Goal: Task Accomplishment & Management: Use online tool/utility

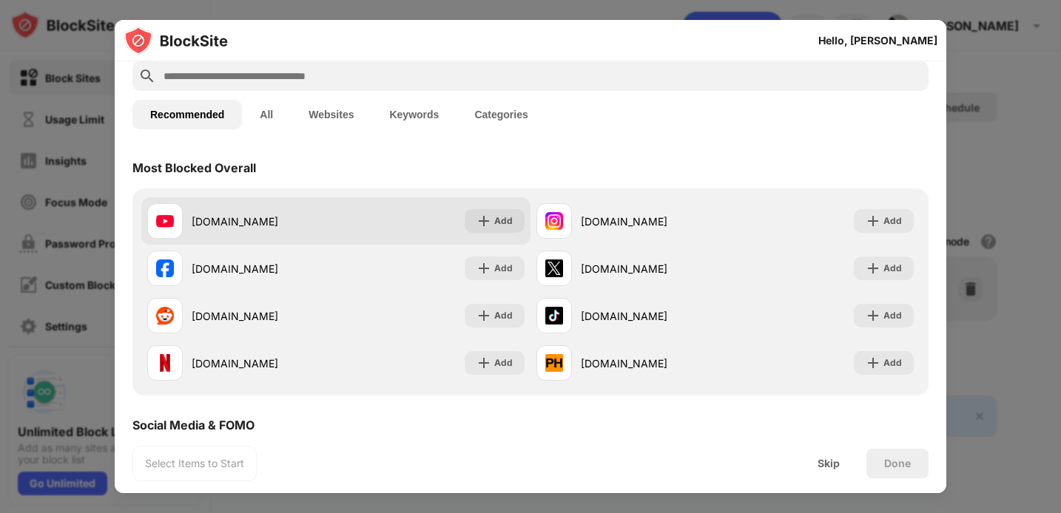
scroll to position [87, 0]
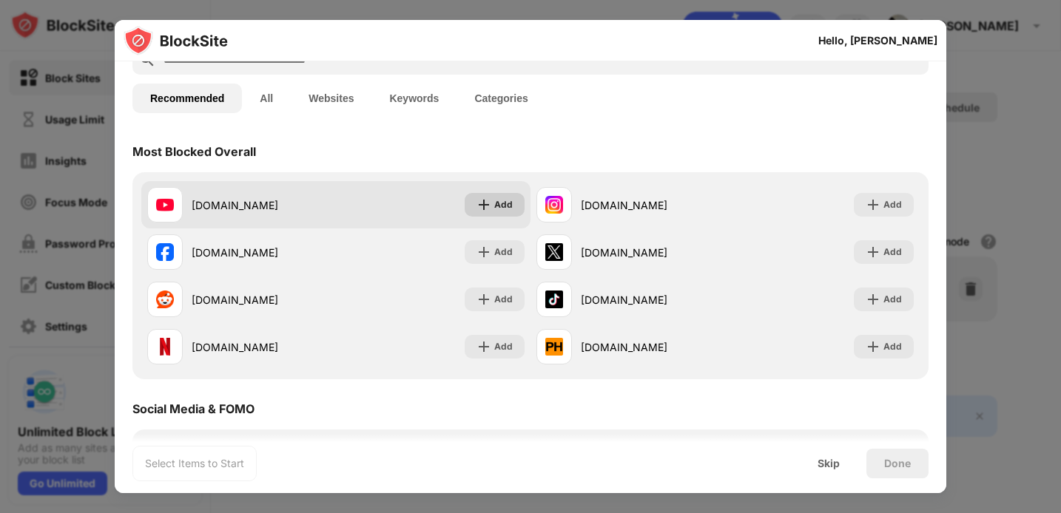
click at [493, 206] on div "Add" at bounding box center [495, 205] width 60 height 24
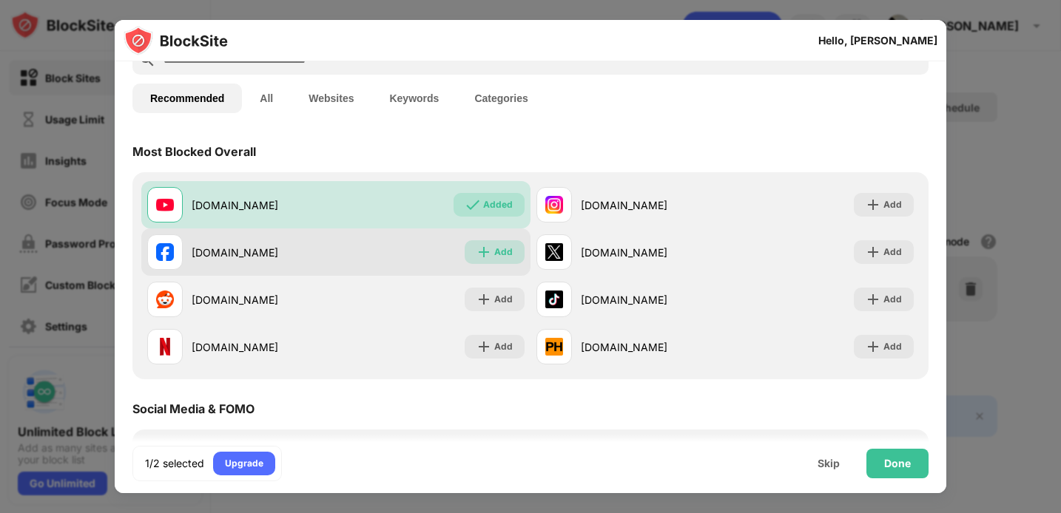
click at [489, 249] on img at bounding box center [483, 252] width 15 height 15
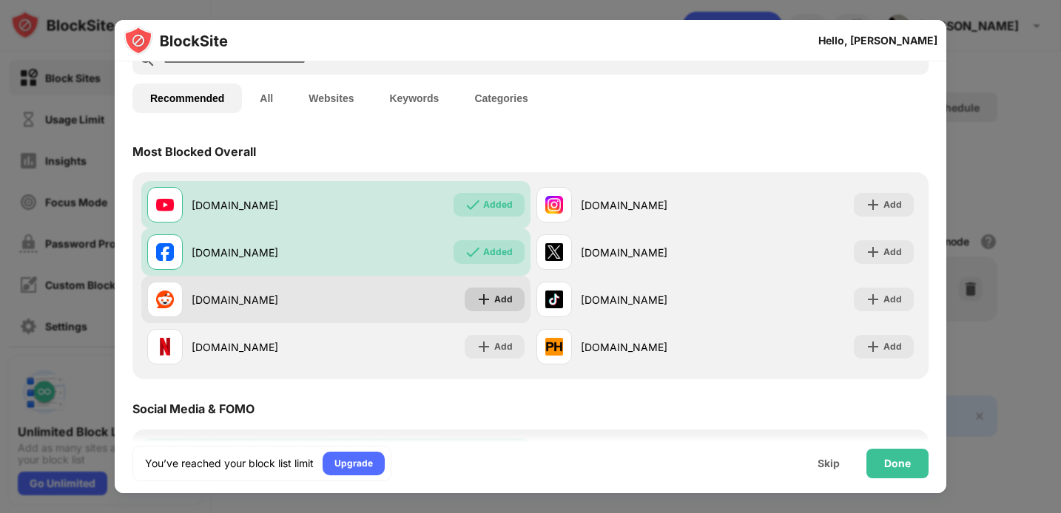
click at [490, 298] on img at bounding box center [483, 299] width 15 height 15
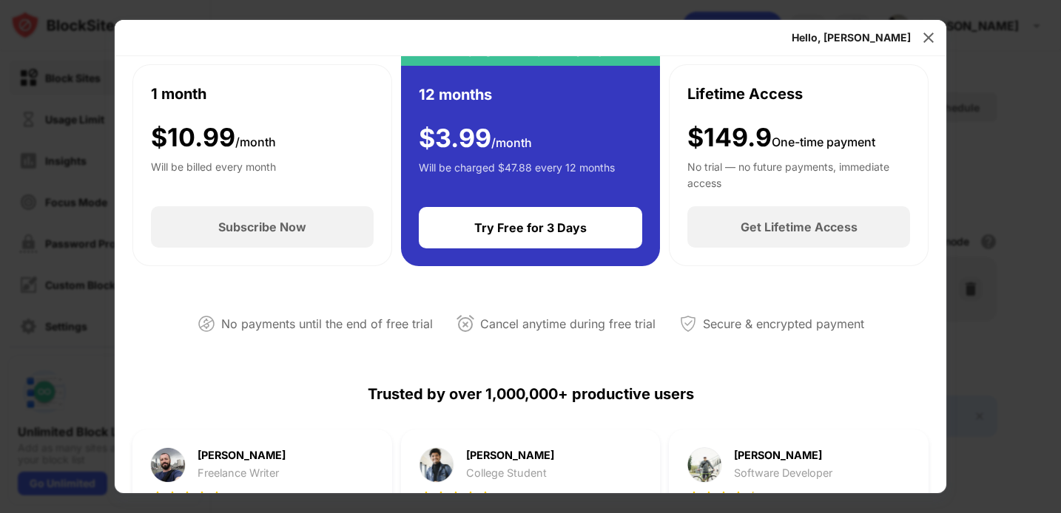
scroll to position [167, 0]
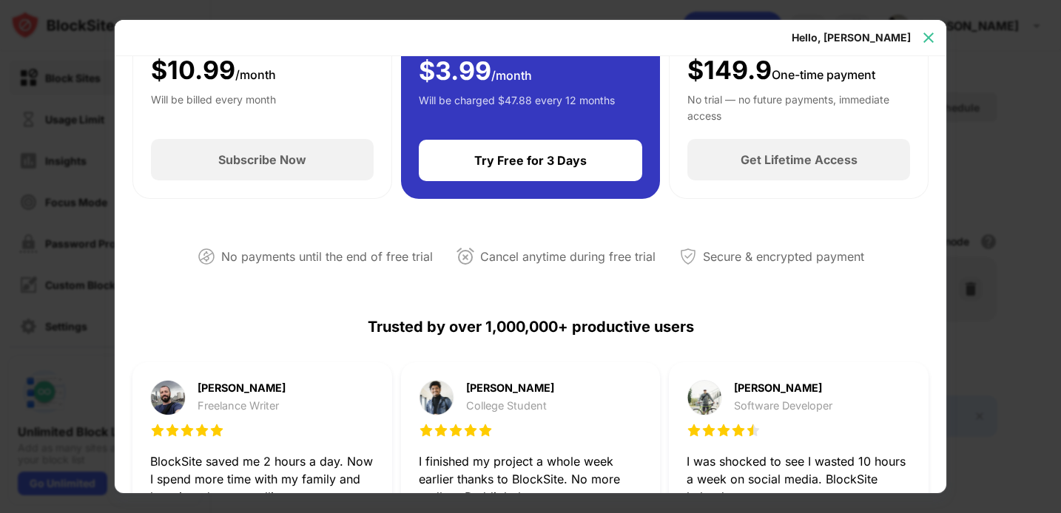
click at [933, 36] on img at bounding box center [928, 37] width 15 height 15
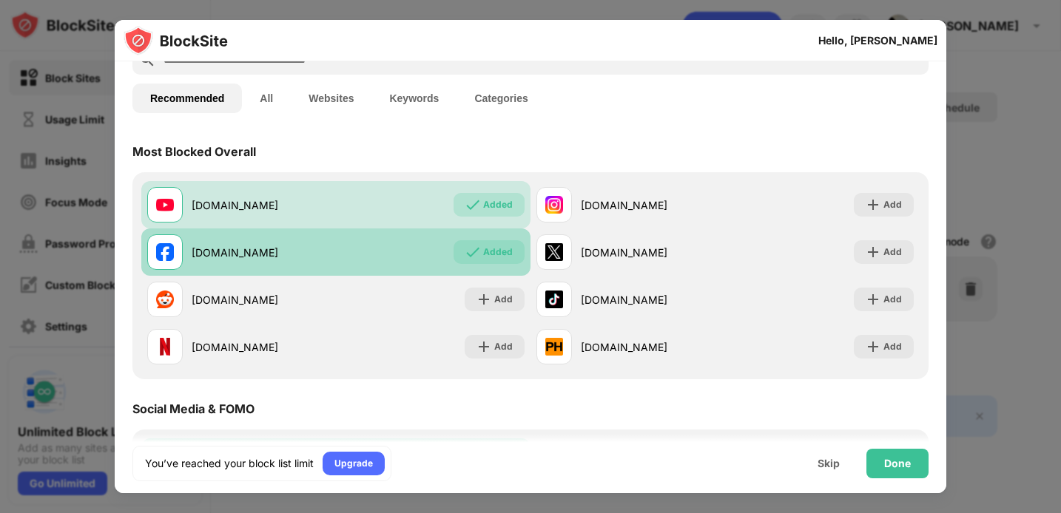
click at [480, 251] on img at bounding box center [472, 252] width 15 height 15
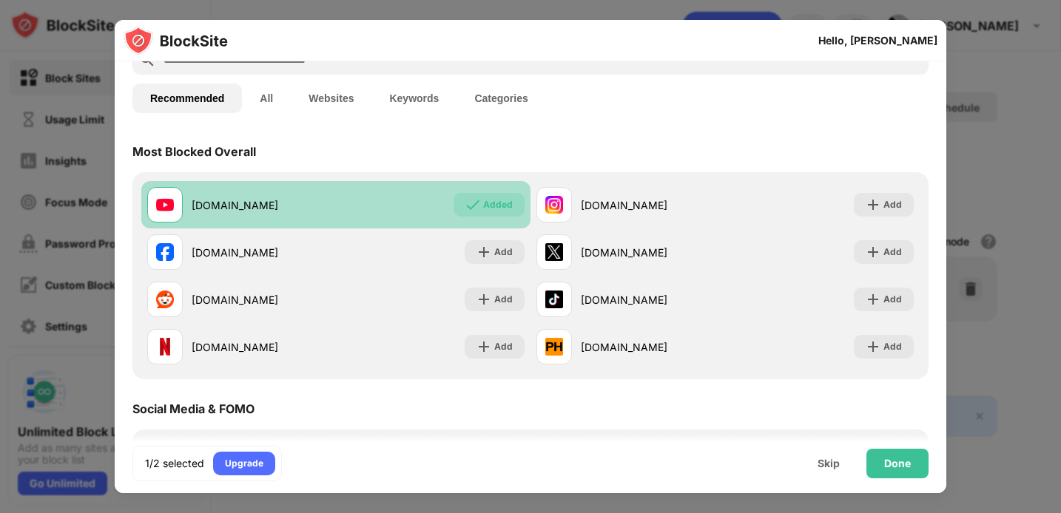
click at [478, 203] on img at bounding box center [472, 205] width 15 height 15
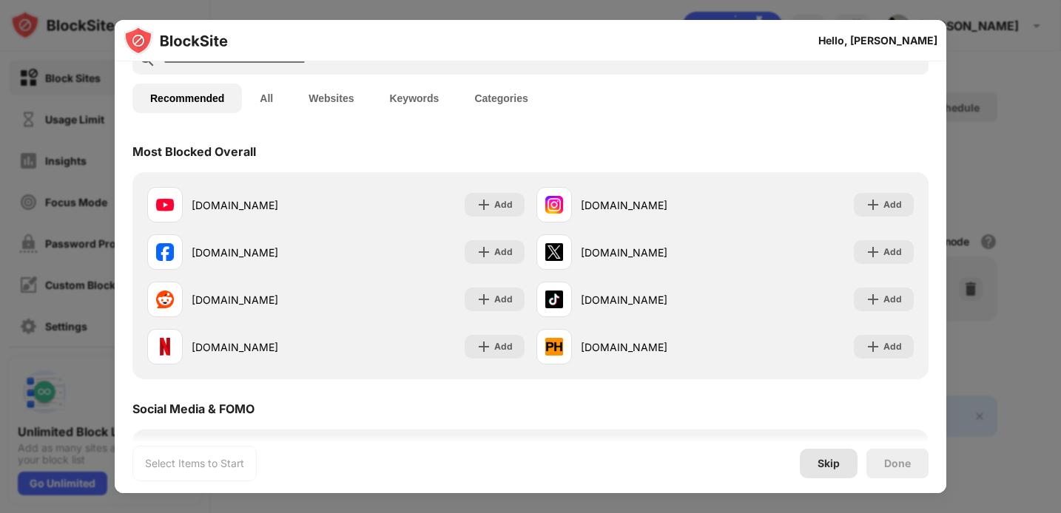
click at [832, 459] on div "Skip" at bounding box center [828, 464] width 22 height 12
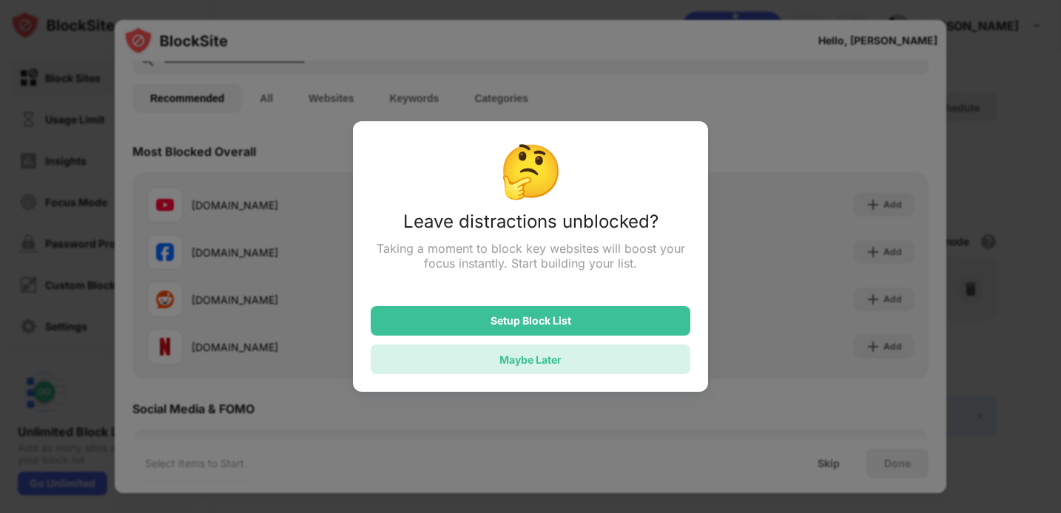
click at [587, 354] on div "Maybe Later" at bounding box center [531, 360] width 320 height 30
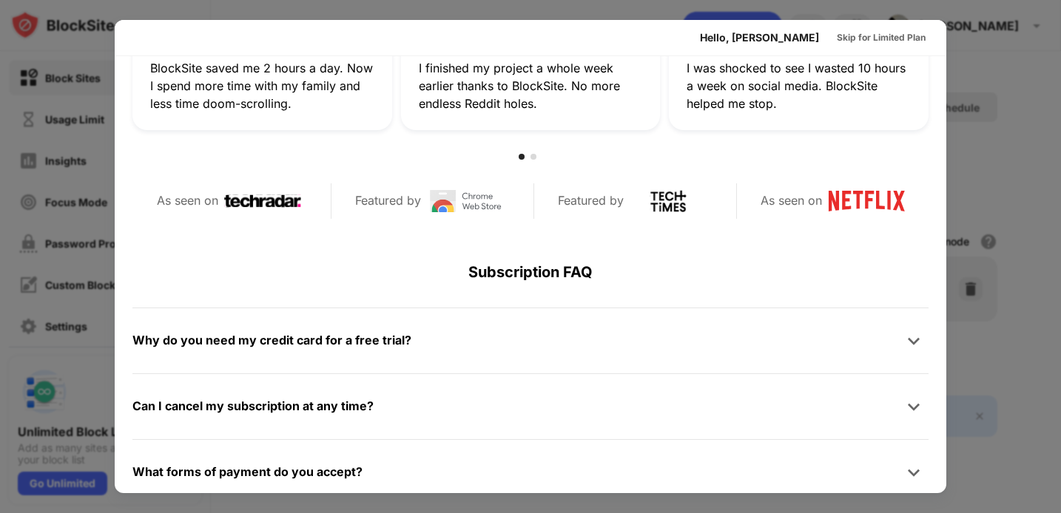
scroll to position [587, 0]
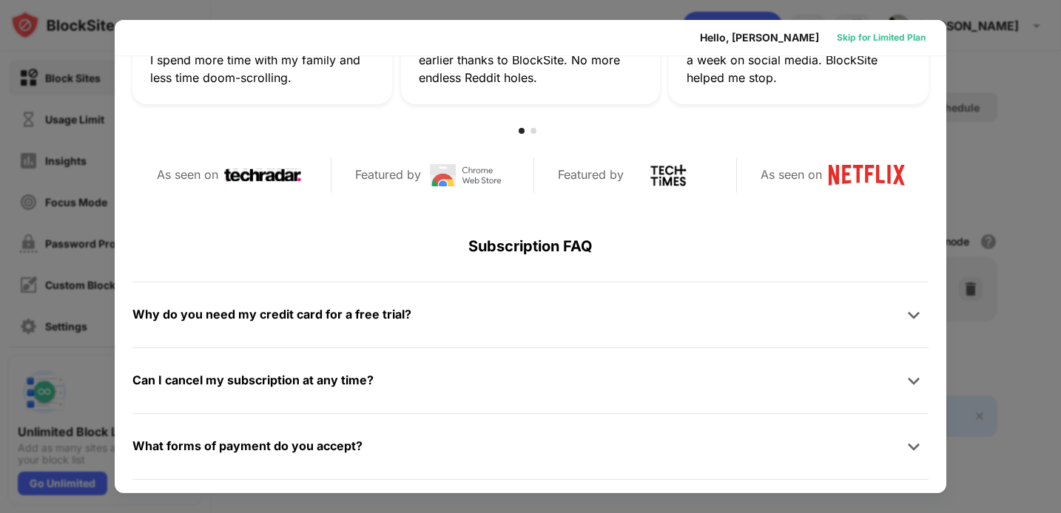
click at [877, 41] on div "Skip for Limited Plan" at bounding box center [881, 37] width 89 height 15
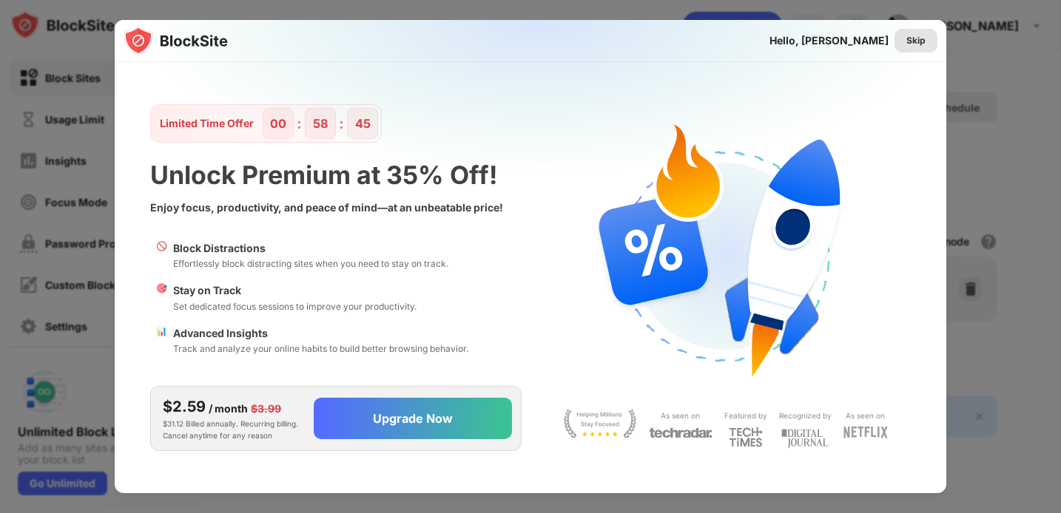
click at [917, 42] on div "Skip" at bounding box center [915, 40] width 19 height 15
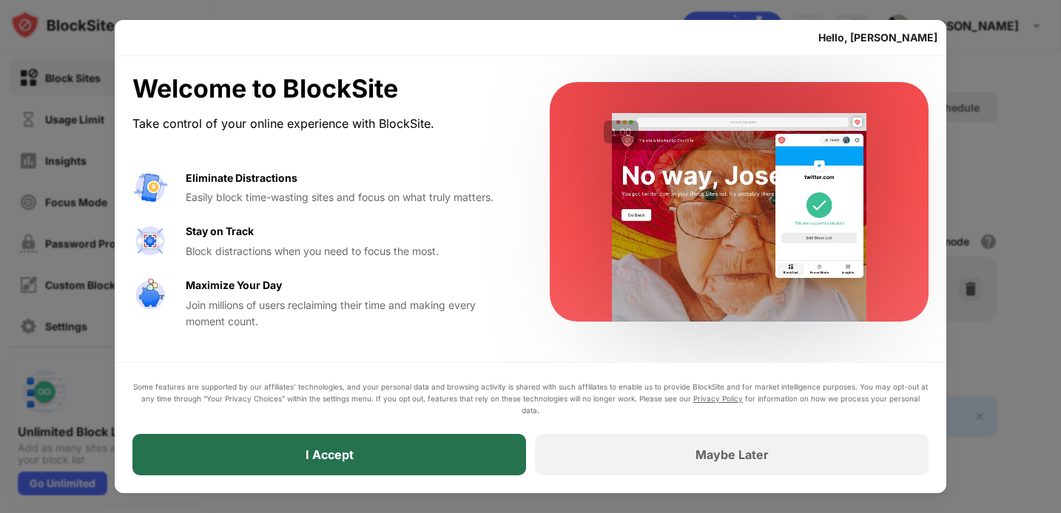
click at [466, 453] on div "I Accept" at bounding box center [329, 454] width 394 height 41
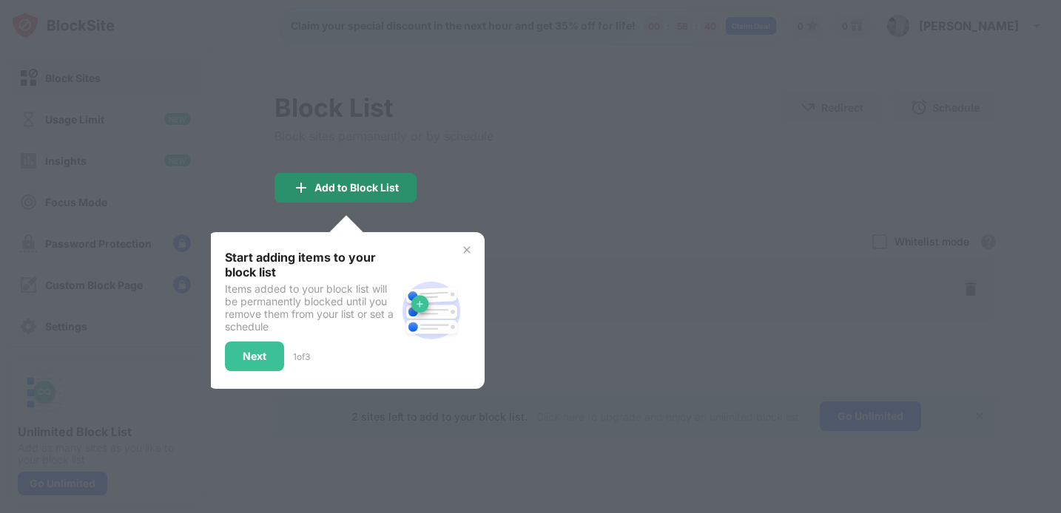
click at [372, 189] on div "Add to Block List" at bounding box center [356, 188] width 84 height 12
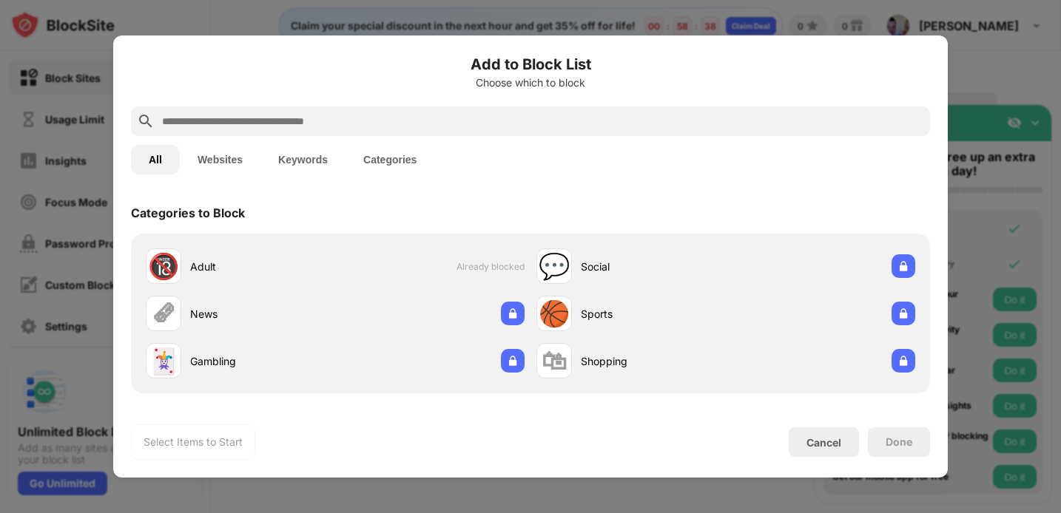
click at [469, 123] on input "text" at bounding box center [542, 121] width 763 height 18
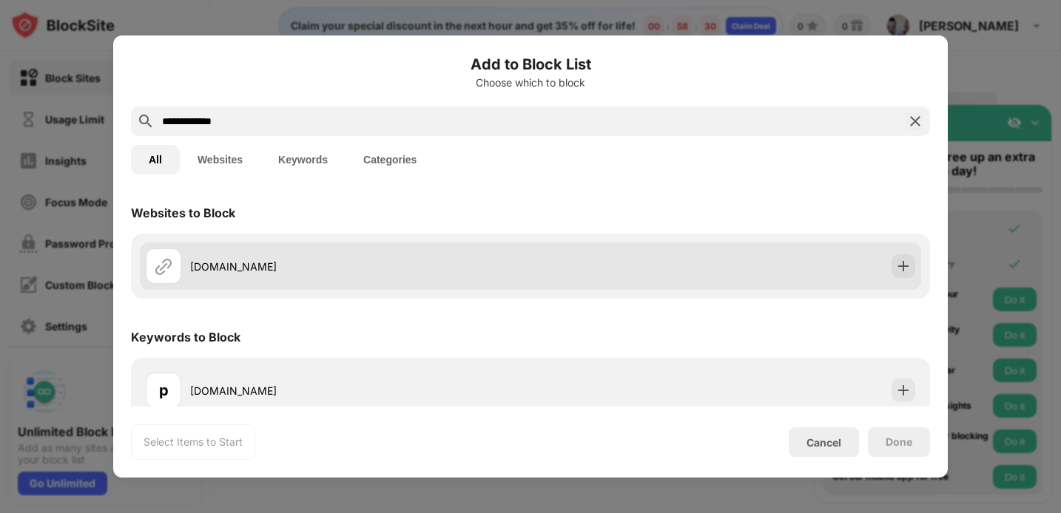
scroll to position [16, 0]
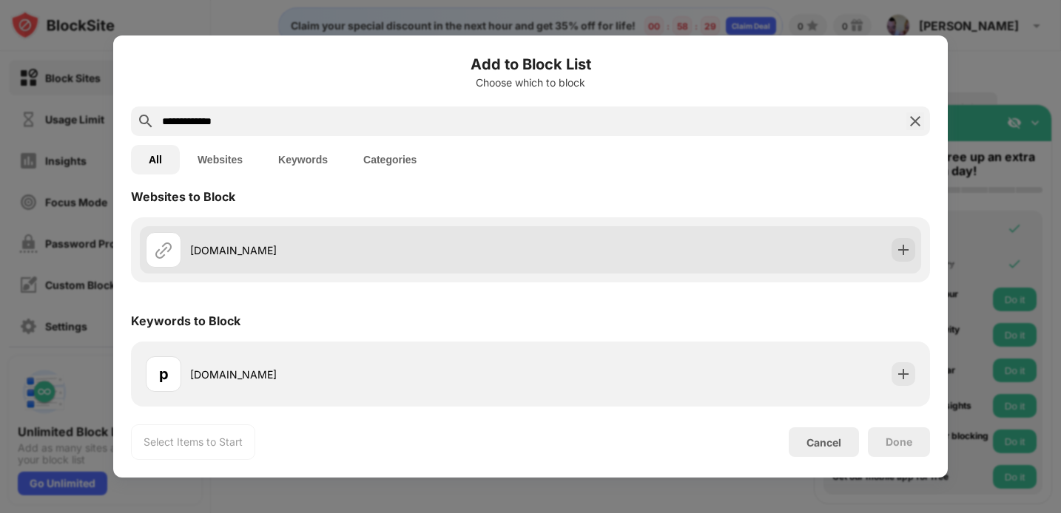
type input "**********"
click at [902, 251] on img at bounding box center [903, 250] width 15 height 15
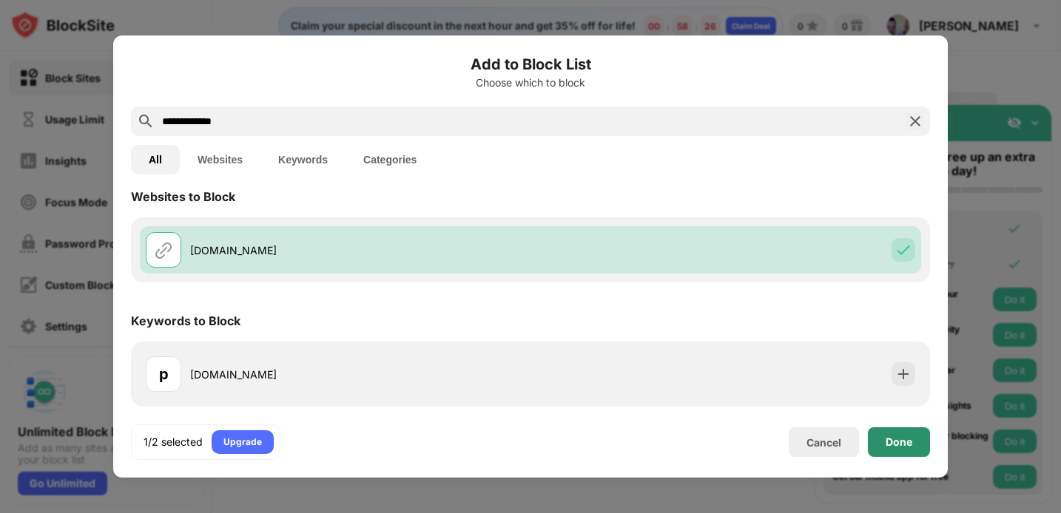
click at [900, 443] on div "Done" at bounding box center [898, 442] width 27 height 12
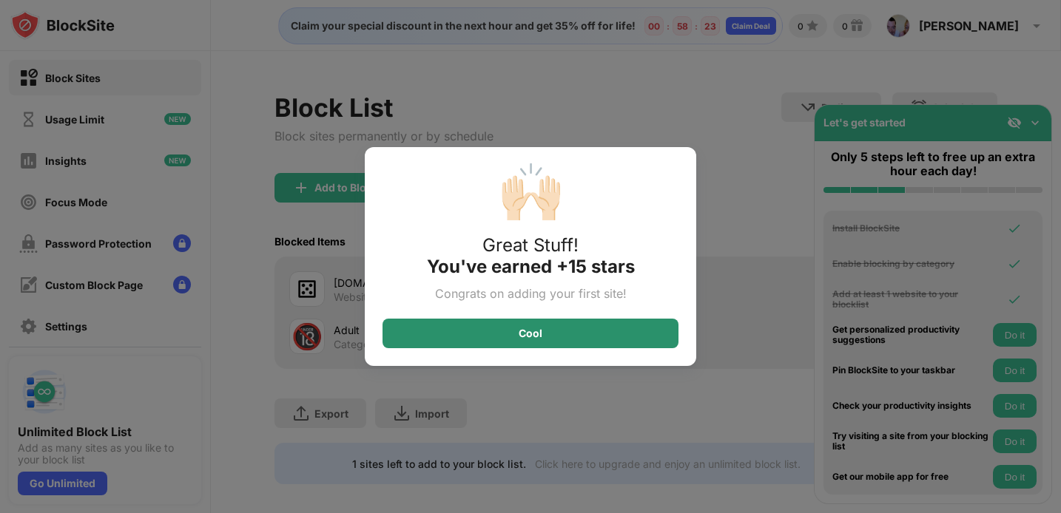
click at [592, 335] on div "Cool" at bounding box center [530, 334] width 296 height 30
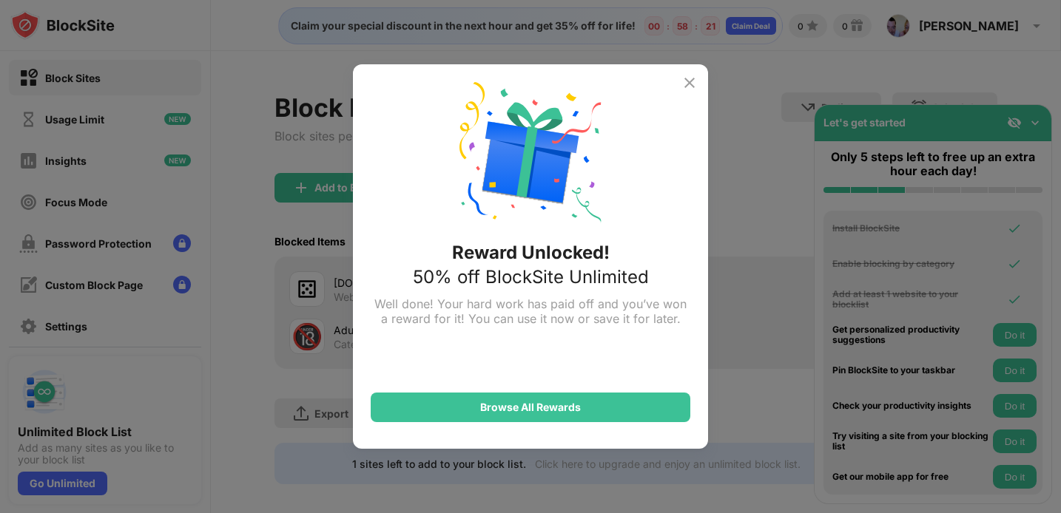
click at [689, 87] on img at bounding box center [690, 83] width 18 height 18
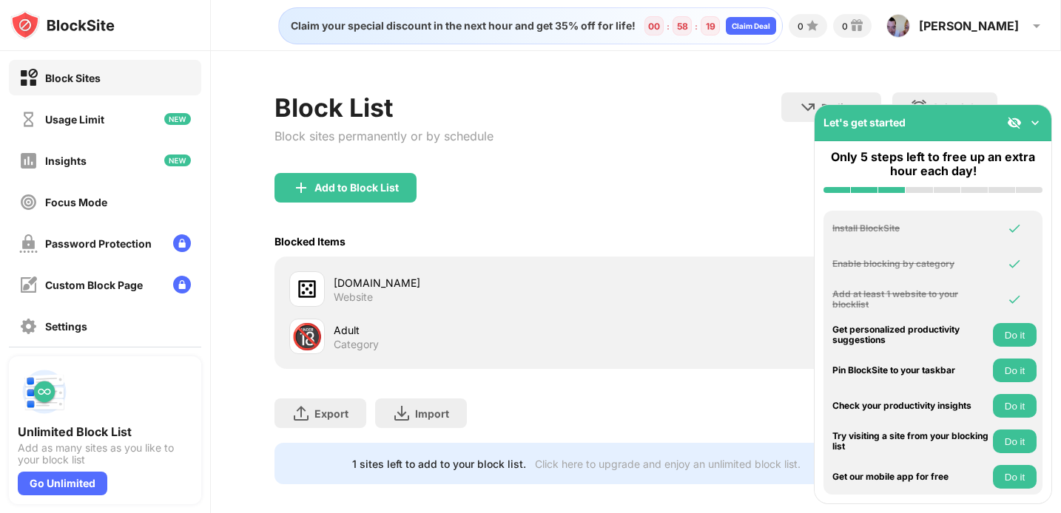
click at [1035, 118] on img at bounding box center [1035, 122] width 15 height 15
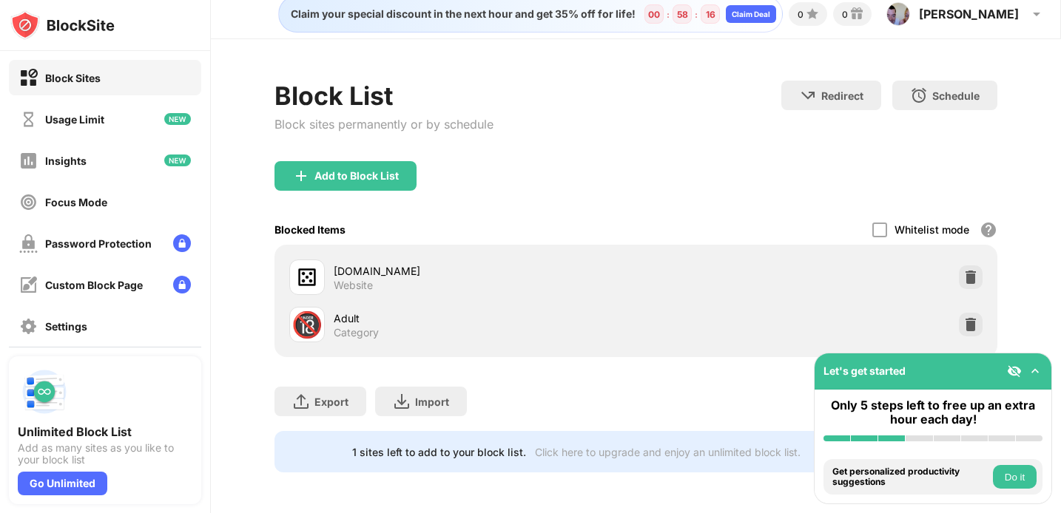
scroll to position [0, 0]
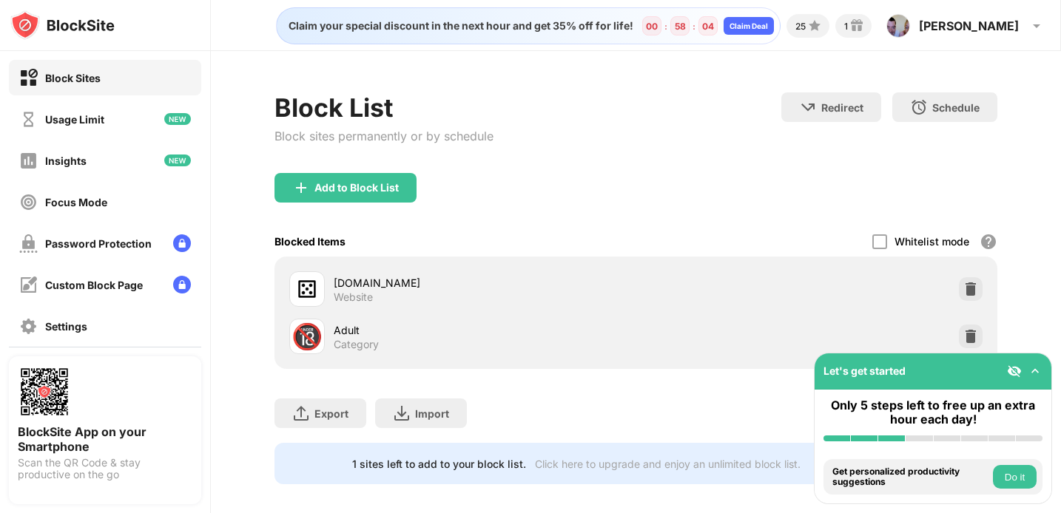
scroll to position [12, 0]
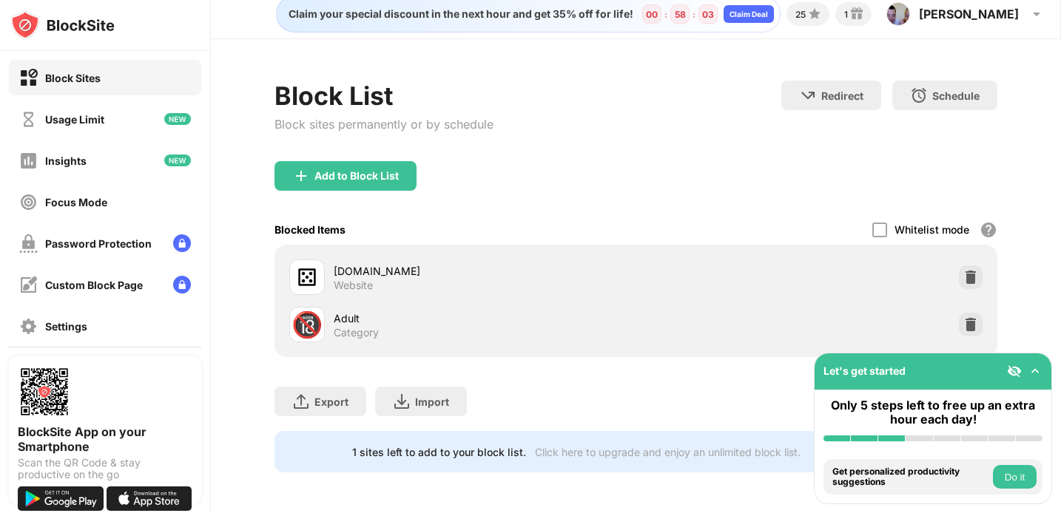
click at [568, 173] on div "Add to Block List" at bounding box center [635, 187] width 723 height 53
click at [350, 226] on div "Blocked Items Whitelist mode Block all websites except for those in your whitel…" at bounding box center [635, 230] width 723 height 30
